Goal: Information Seeking & Learning: Learn about a topic

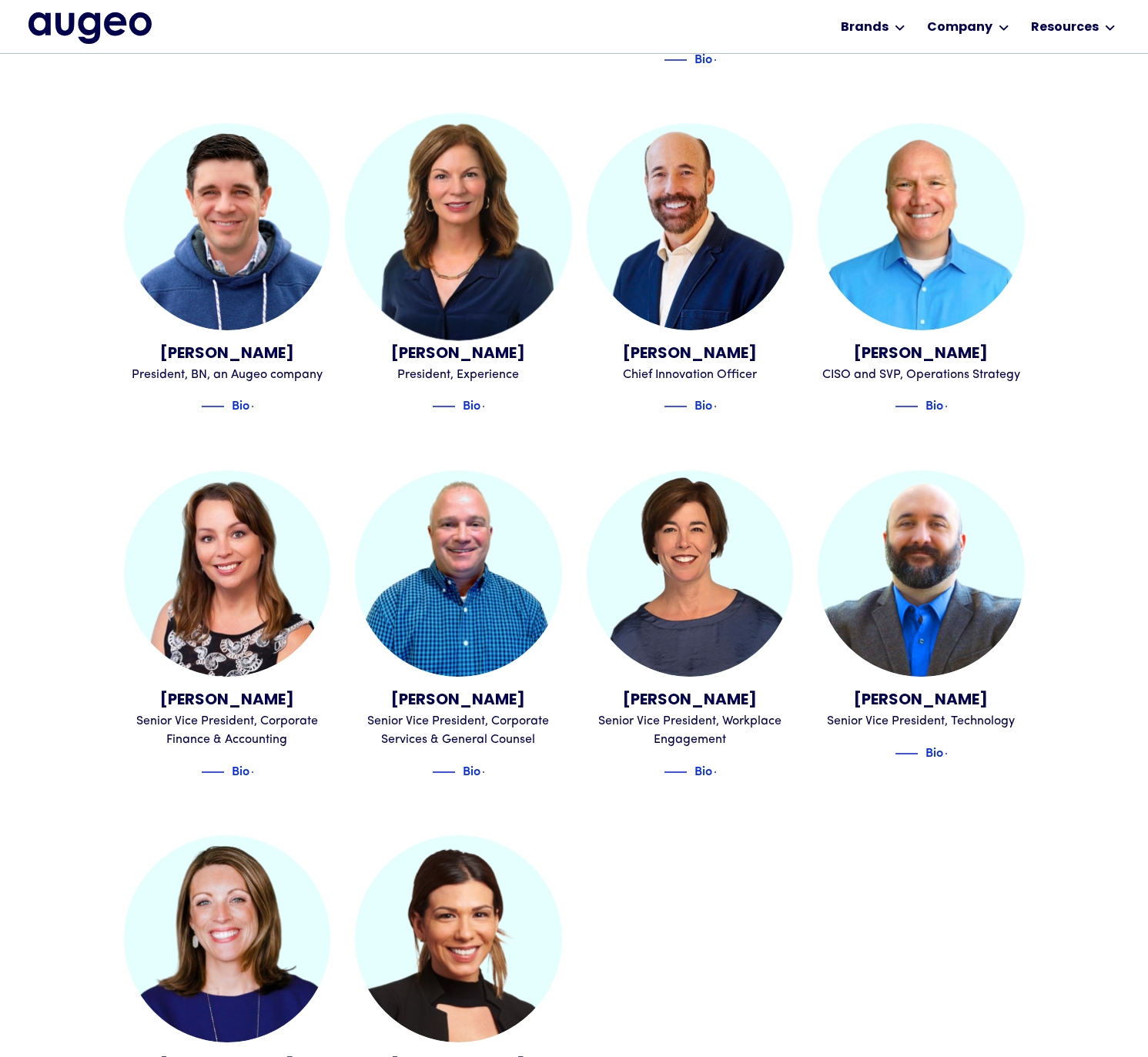
scroll to position [1543, 0]
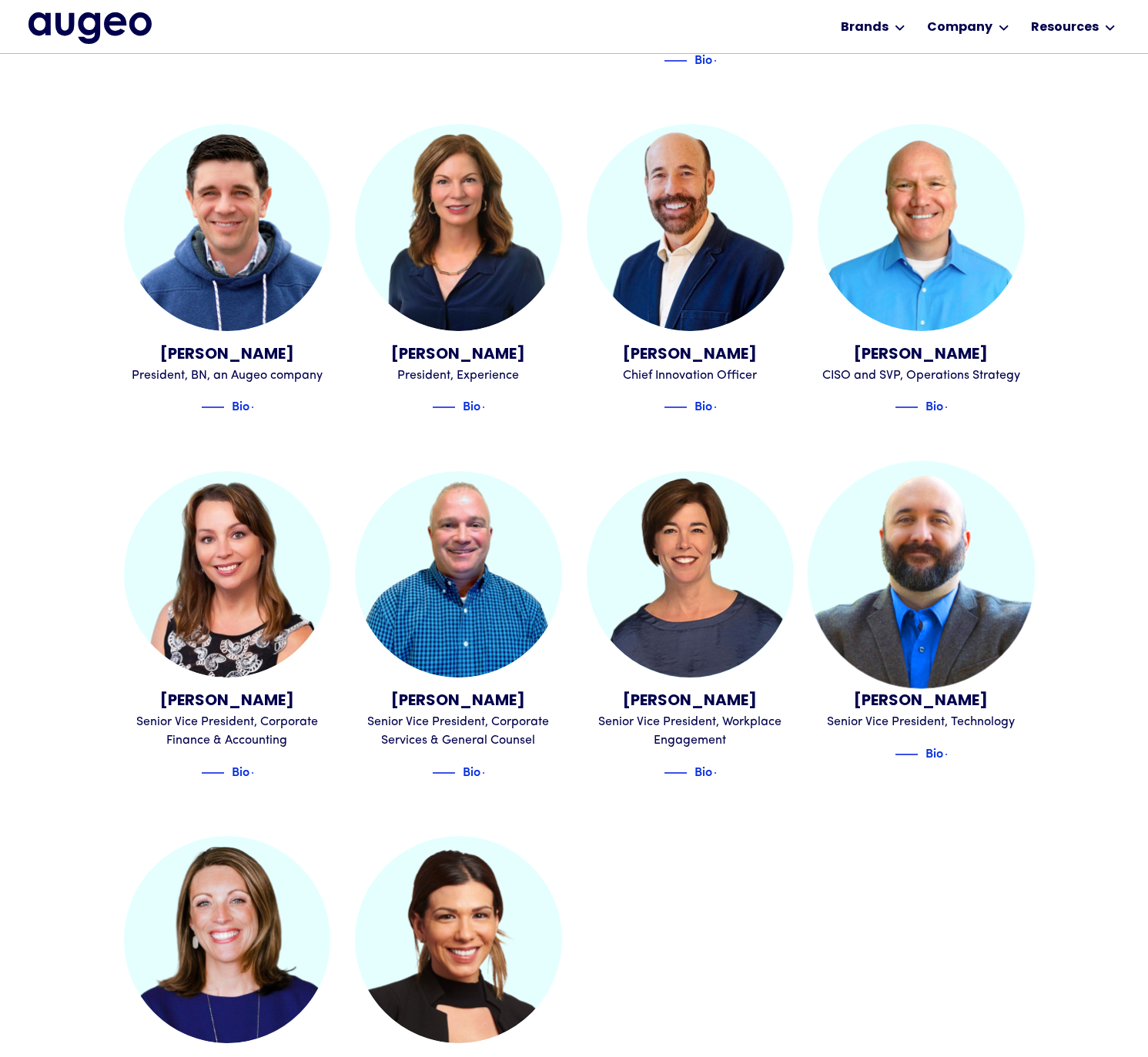
click at [925, 640] on img at bounding box center [921, 574] width 227 height 227
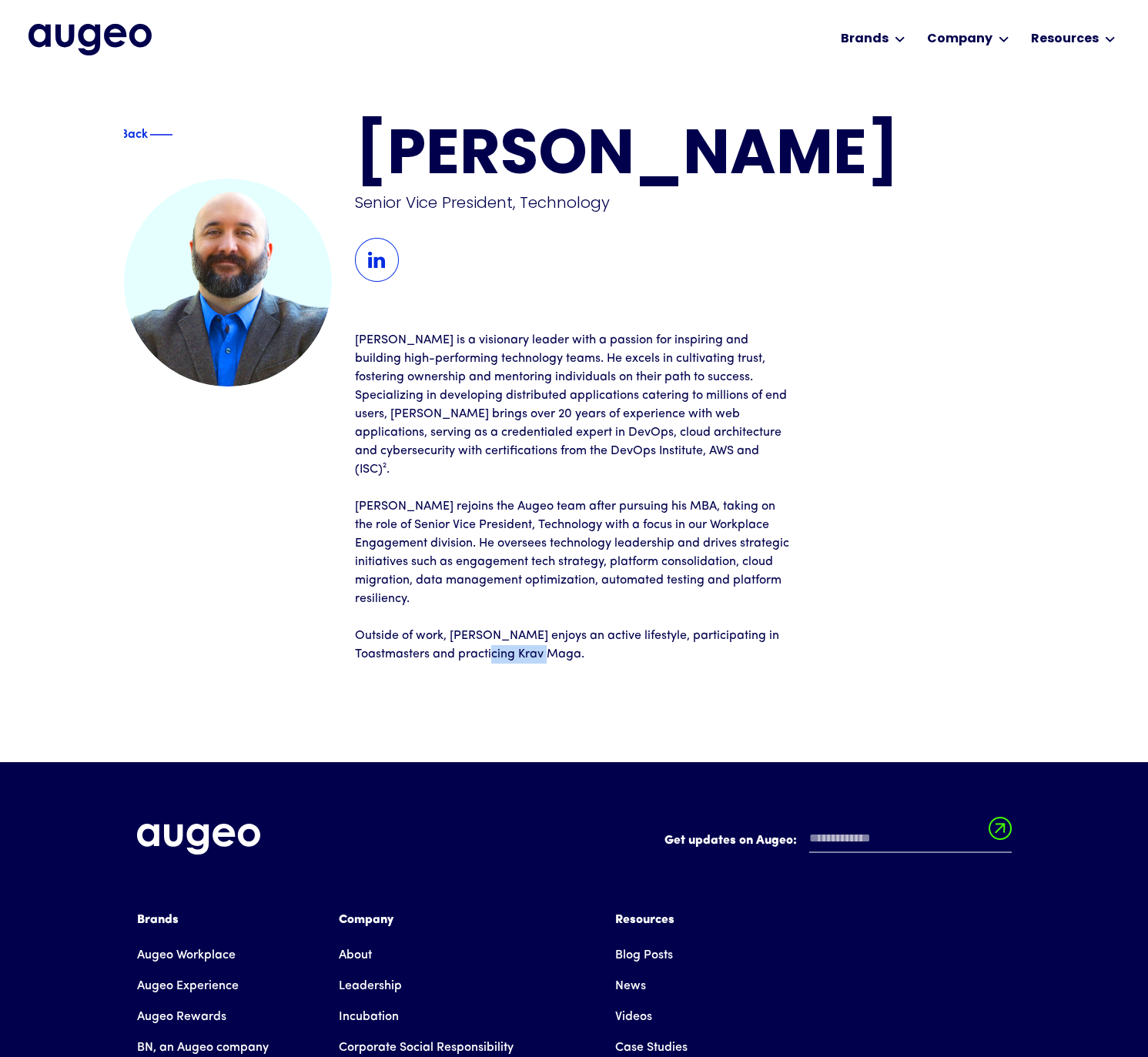
drag, startPoint x: 579, startPoint y: 614, endPoint x: 514, endPoint y: 609, distance: 65.2
click at [514, 627] on p "Outside of work, [PERSON_NAME] enjoys an active lifestyle, participating in Toa…" at bounding box center [574, 646] width 439 height 37
copy p "Krav Maga"
click at [131, 136] on div "Back" at bounding box center [168, 135] width 90 height 19
